Goal: Information Seeking & Learning: Understand process/instructions

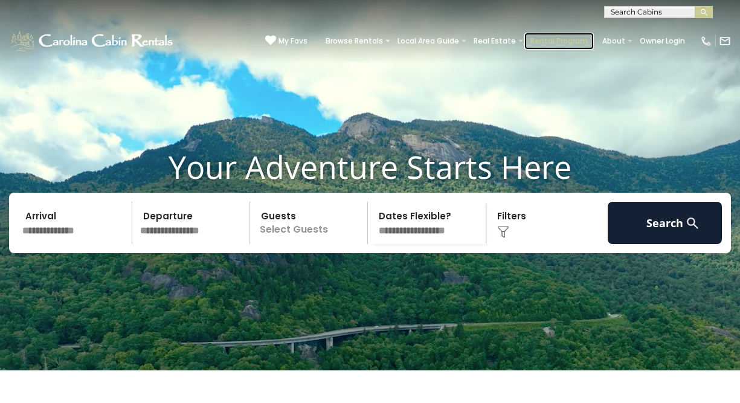
click at [555, 40] on link "Rental Program" at bounding box center [559, 41] width 69 height 17
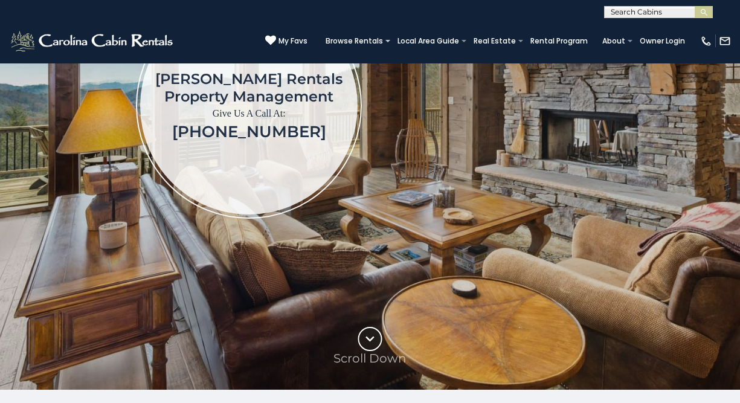
scroll to position [242, 0]
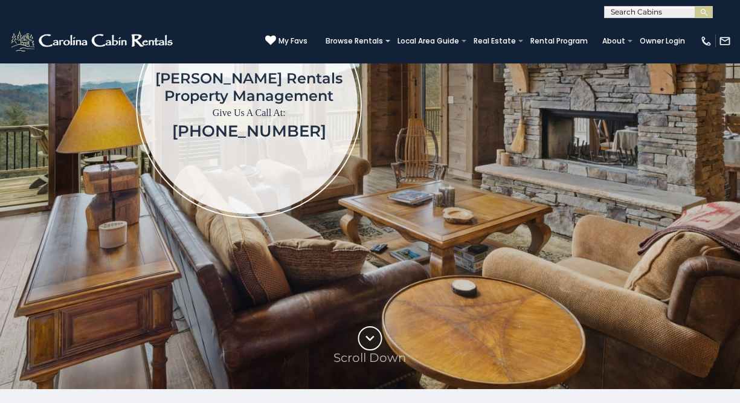
click at [374, 337] on circle at bounding box center [369, 338] width 23 height 23
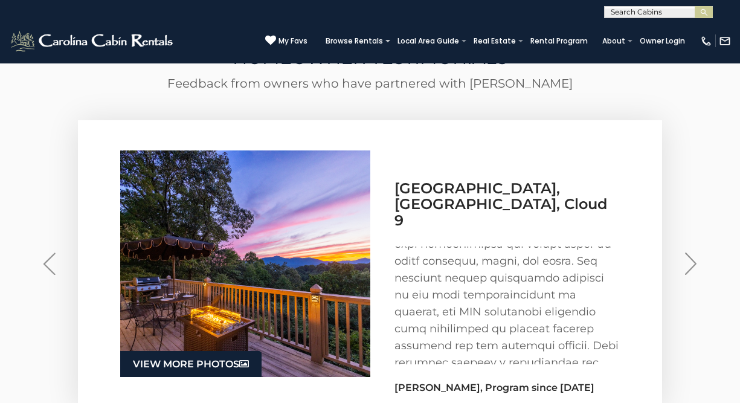
scroll to position [181, 0]
